Goal: Task Accomplishment & Management: Manage account settings

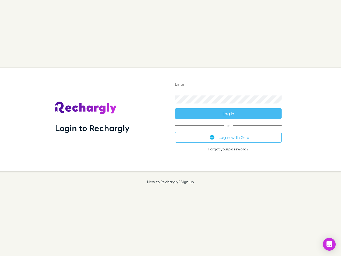
click at [171, 128] on div "Login to Rechargly" at bounding box center [111, 119] width 120 height 103
click at [228, 85] on input "Email" at bounding box center [228, 84] width 107 height 9
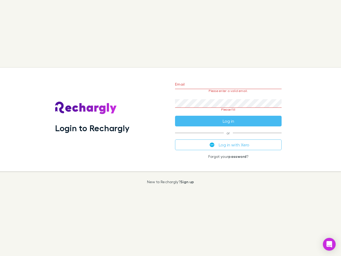
click at [228, 113] on form "Email Please enter a valid email. Password Please fill Log in" at bounding box center [228, 101] width 107 height 50
click at [228, 137] on div "Email Please enter a valid email. Password Please fill Log in or Log in with Xe…" at bounding box center [228, 119] width 115 height 103
click at [329, 244] on icon "Open Intercom Messenger" at bounding box center [330, 244] width 6 height 6
